Goal: Transaction & Acquisition: Purchase product/service

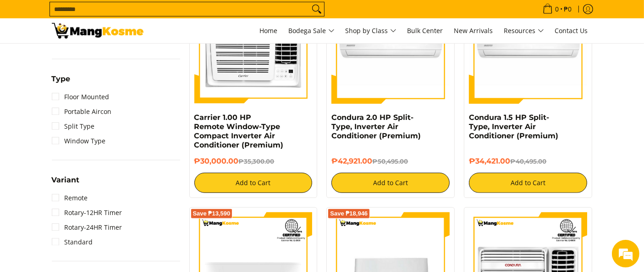
scroll to position [653, 0]
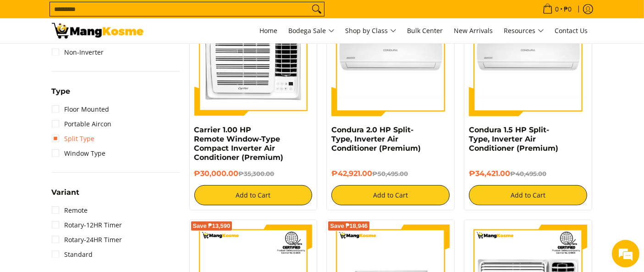
click at [61, 137] on link "Split Type" at bounding box center [73, 138] width 43 height 15
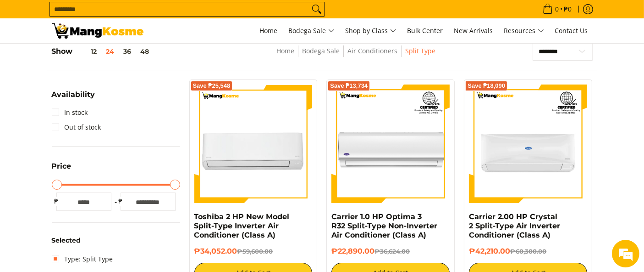
scroll to position [129, 0]
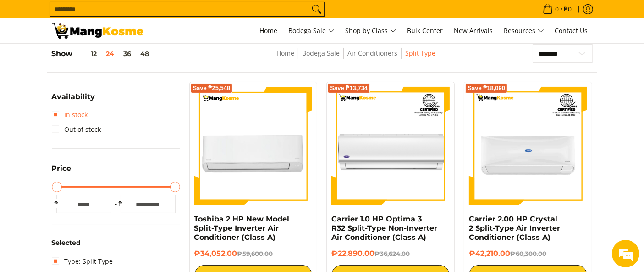
click at [68, 113] on link "In stock" at bounding box center [70, 114] width 36 height 15
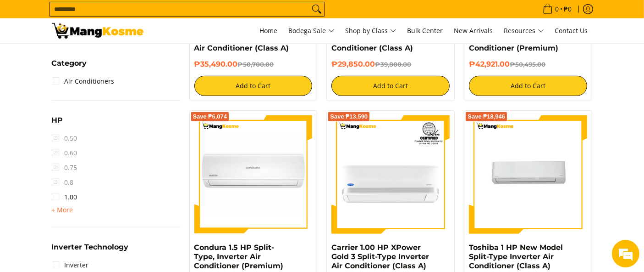
scroll to position [541, 0]
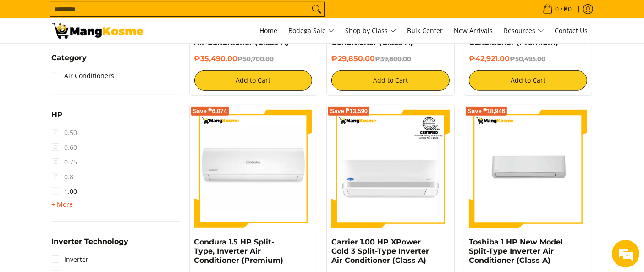
click at [56, 205] on span "+ More" at bounding box center [63, 203] width 22 height 7
click at [56, 235] on link "2.50" at bounding box center [65, 235] width 26 height 15
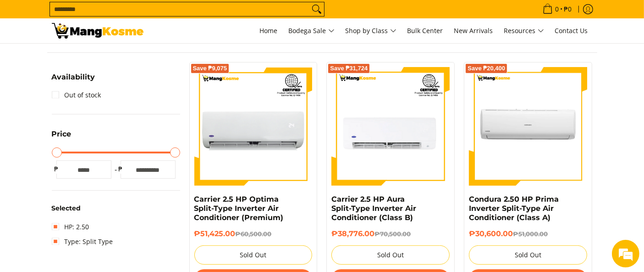
scroll to position [145, 0]
